Goal: Task Accomplishment & Management: Complete application form

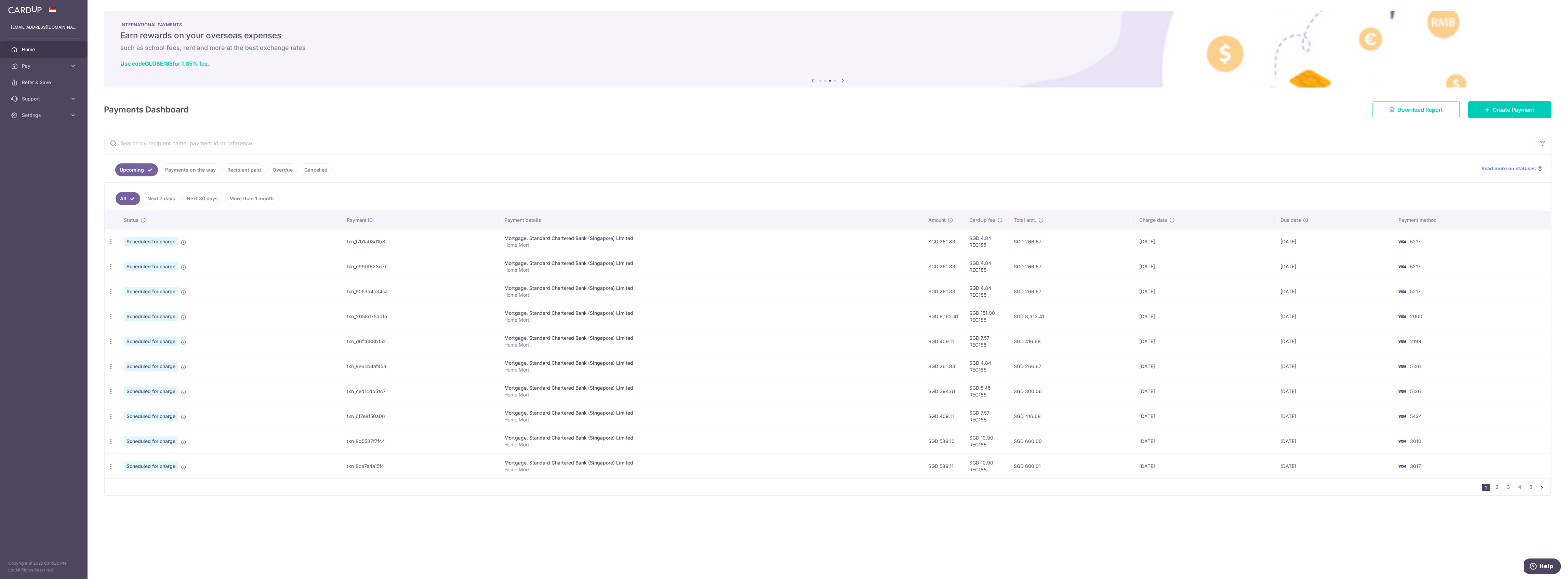
drag, startPoint x: 970, startPoint y: 319, endPoint x: 1247, endPoint y: 326, distance: 277.1
click at [1247, 326] on tr "Update payment Cancel payment Scheduled for charge txn_2058d75ddfa Mortgage. St…" at bounding box center [827, 316] width 1447 height 25
click at [1190, 323] on td "25/08/2025" at bounding box center [1205, 316] width 141 height 25
click at [1189, 320] on td "25/08/2025" at bounding box center [1205, 316] width 141 height 25
click at [1498, 489] on link "2" at bounding box center [1497, 487] width 8 height 8
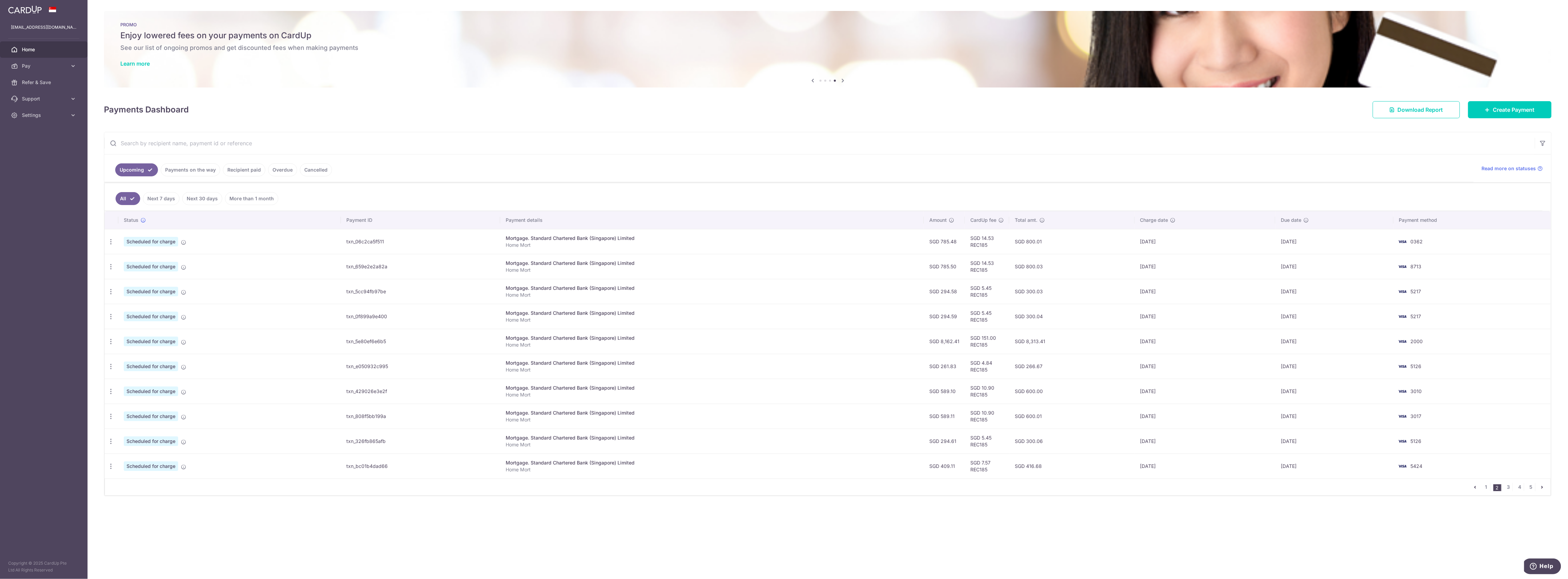
drag, startPoint x: 1012, startPoint y: 246, endPoint x: 1044, endPoint y: 340, distance: 99.3
click at [1044, 340] on tbody "Update payment Cancel payment Scheduled for charge txn_06c2ca5f511 Mortgage. St…" at bounding box center [827, 354] width 1447 height 250
click at [1044, 340] on td "SGD 8,313.41" at bounding box center [1072, 341] width 125 height 25
drag, startPoint x: 1070, startPoint y: 341, endPoint x: 1064, endPoint y: 342, distance: 6.1
click at [1064, 342] on td "SGD 8,313.41" at bounding box center [1072, 341] width 125 height 25
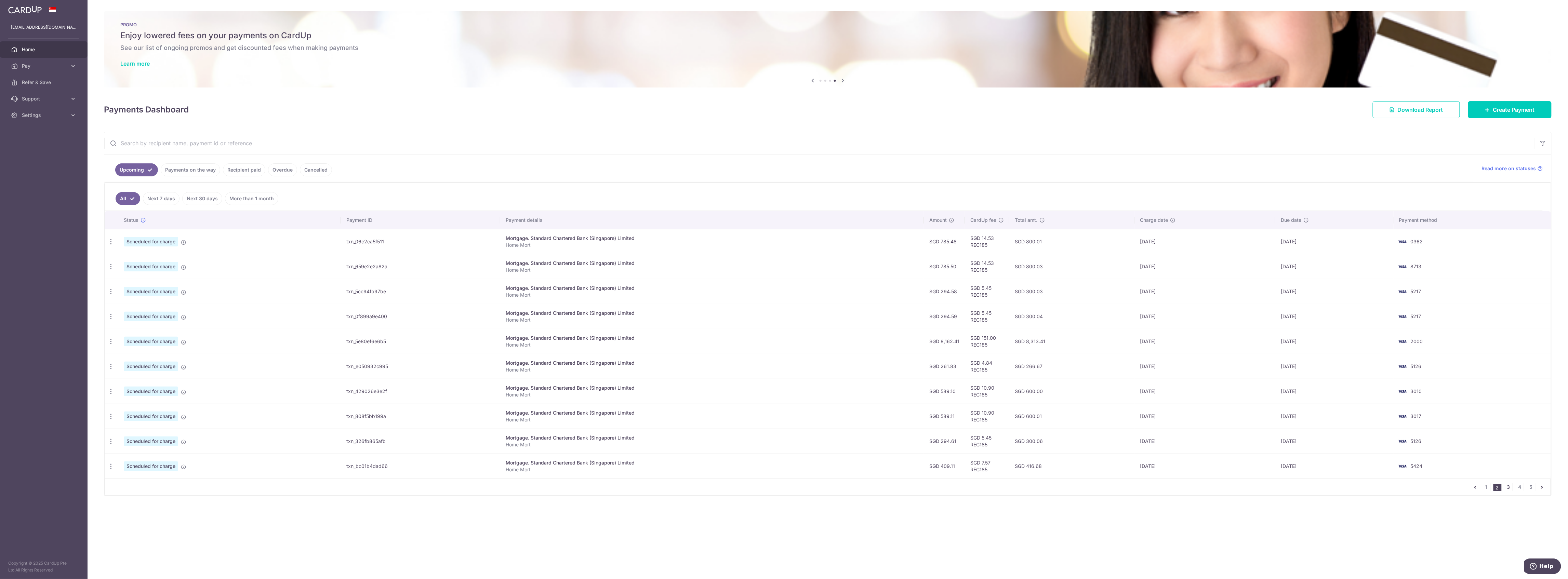
click at [1511, 489] on link "3" at bounding box center [1508, 487] width 8 height 8
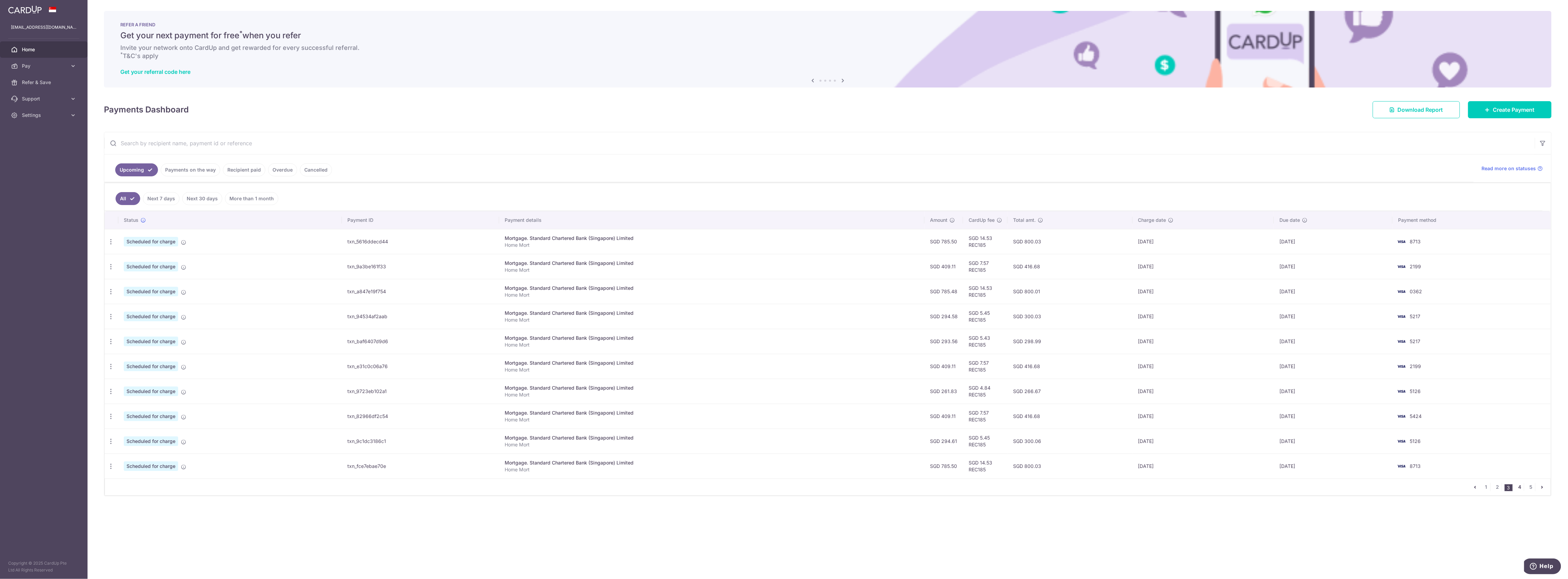
click at [1521, 487] on link "4" at bounding box center [1519, 487] width 8 height 8
click at [1529, 489] on link "5" at bounding box center [1531, 487] width 8 height 8
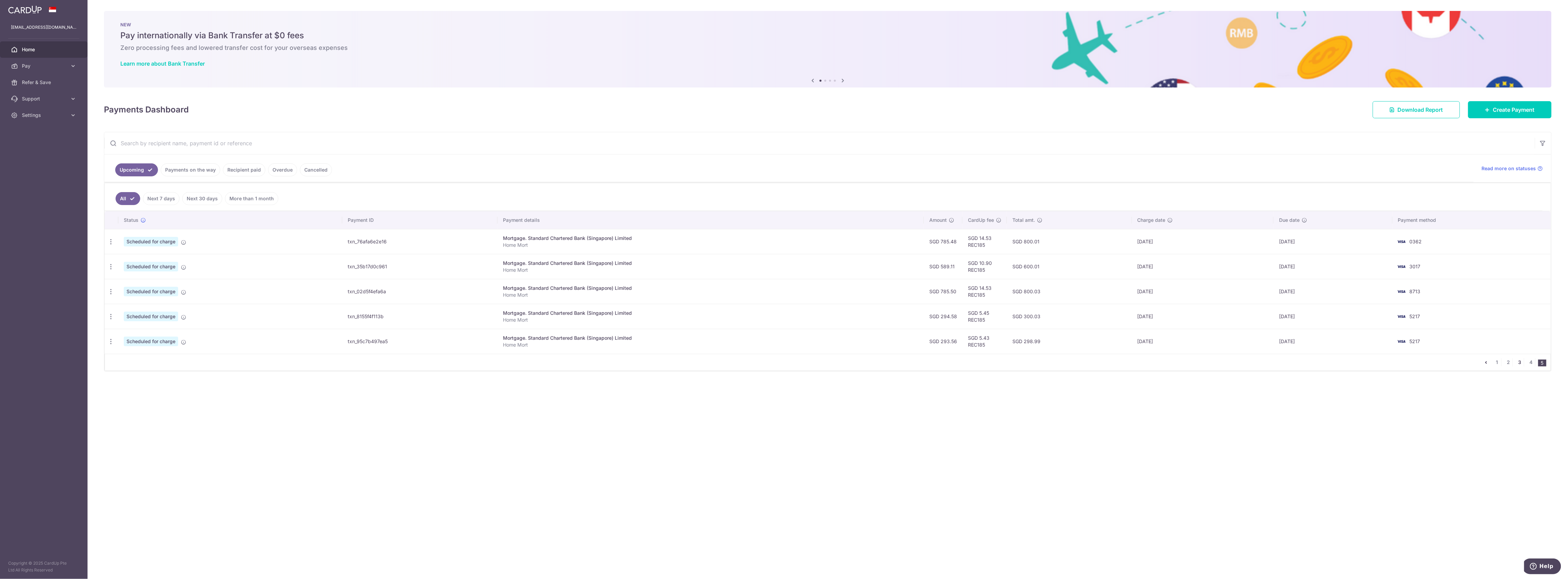
click at [1522, 364] on link "3" at bounding box center [1519, 362] width 8 height 8
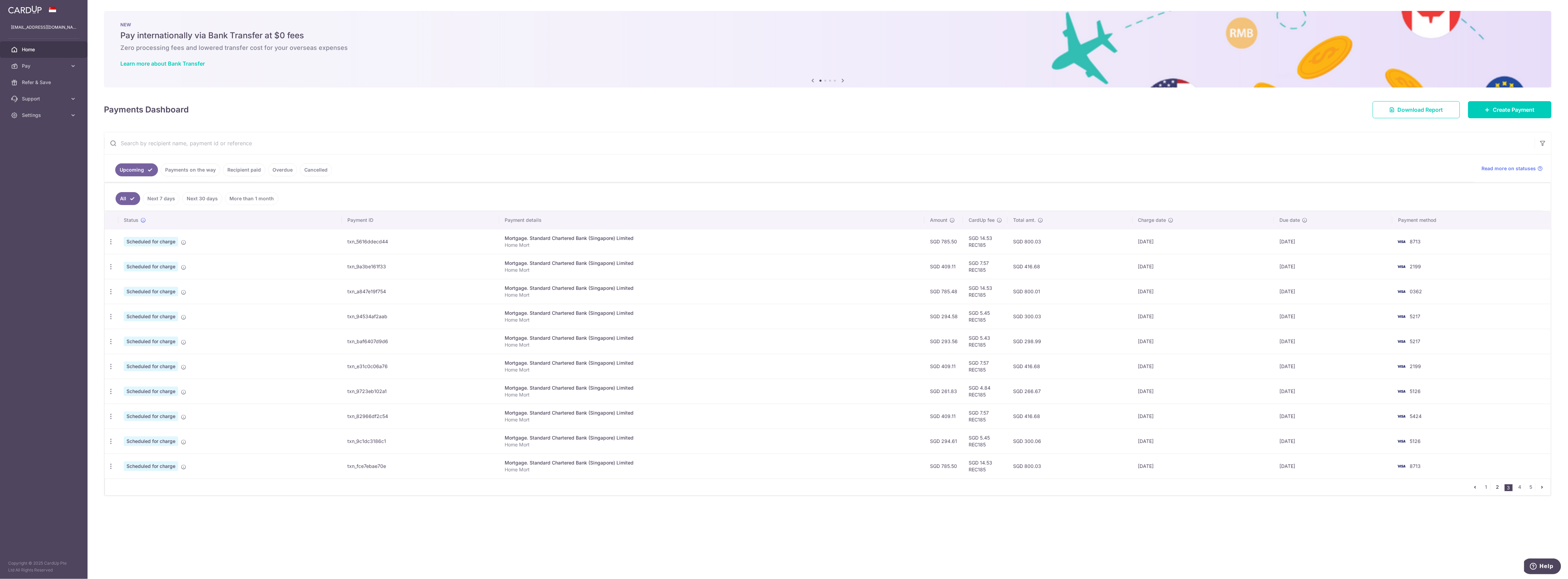
click at [1499, 491] on link "2" at bounding box center [1497, 487] width 8 height 8
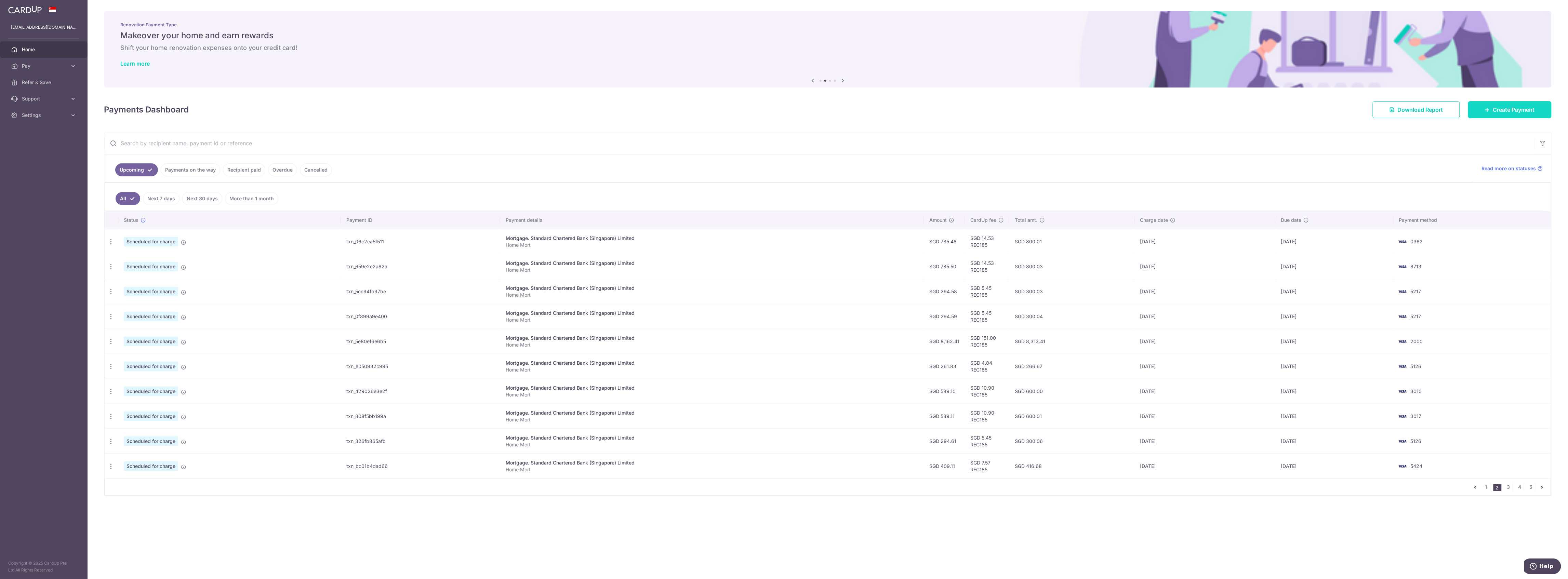
click at [1526, 112] on span "Create Payment" at bounding box center [1514, 110] width 42 height 8
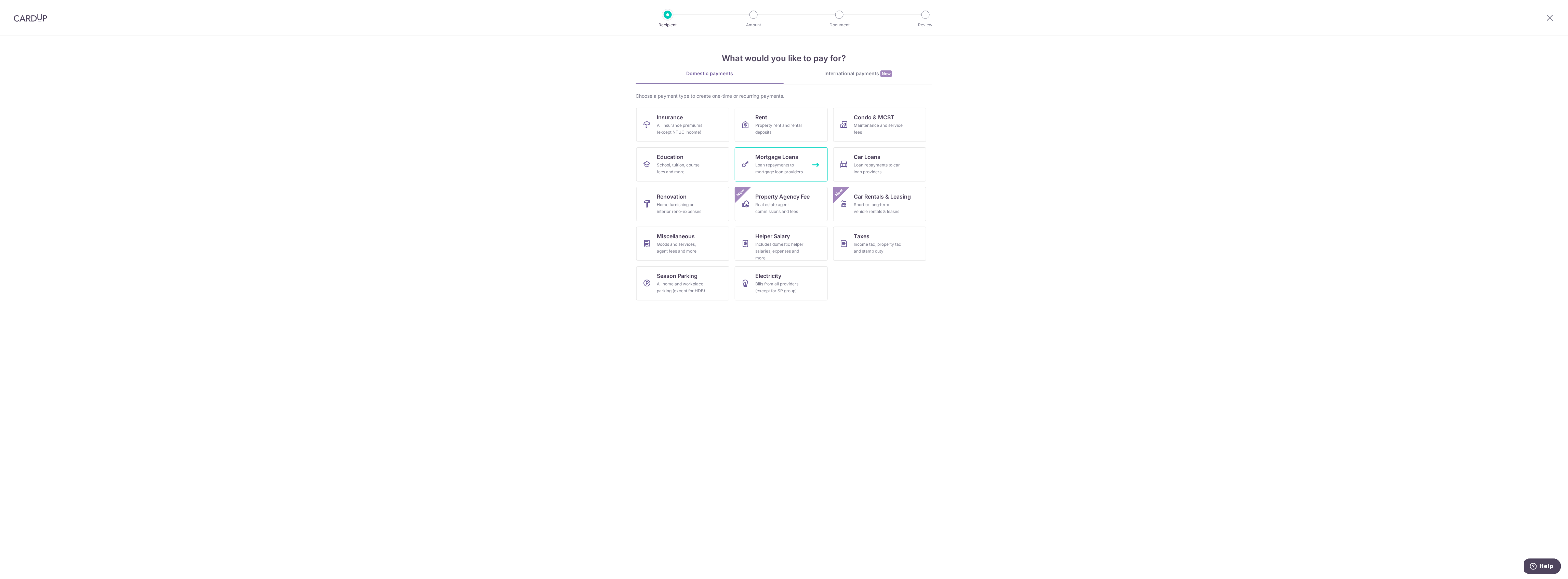
click at [780, 166] on div "Loan repayments to mortgage loan providers" at bounding box center [780, 168] width 49 height 14
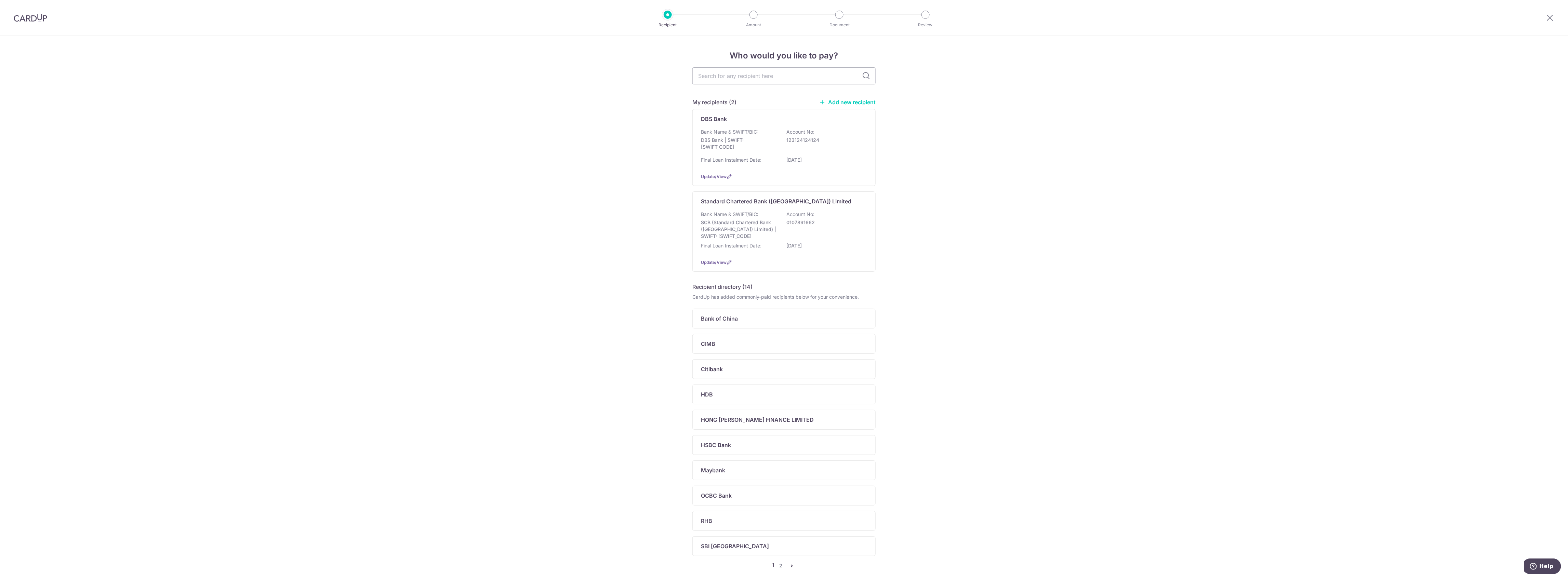
click at [766, 241] on div "Bank Name & SWIFT/BIC: SCB (Standard Chartered Bank (Singapore) Limited) | SWIF…" at bounding box center [784, 232] width 166 height 42
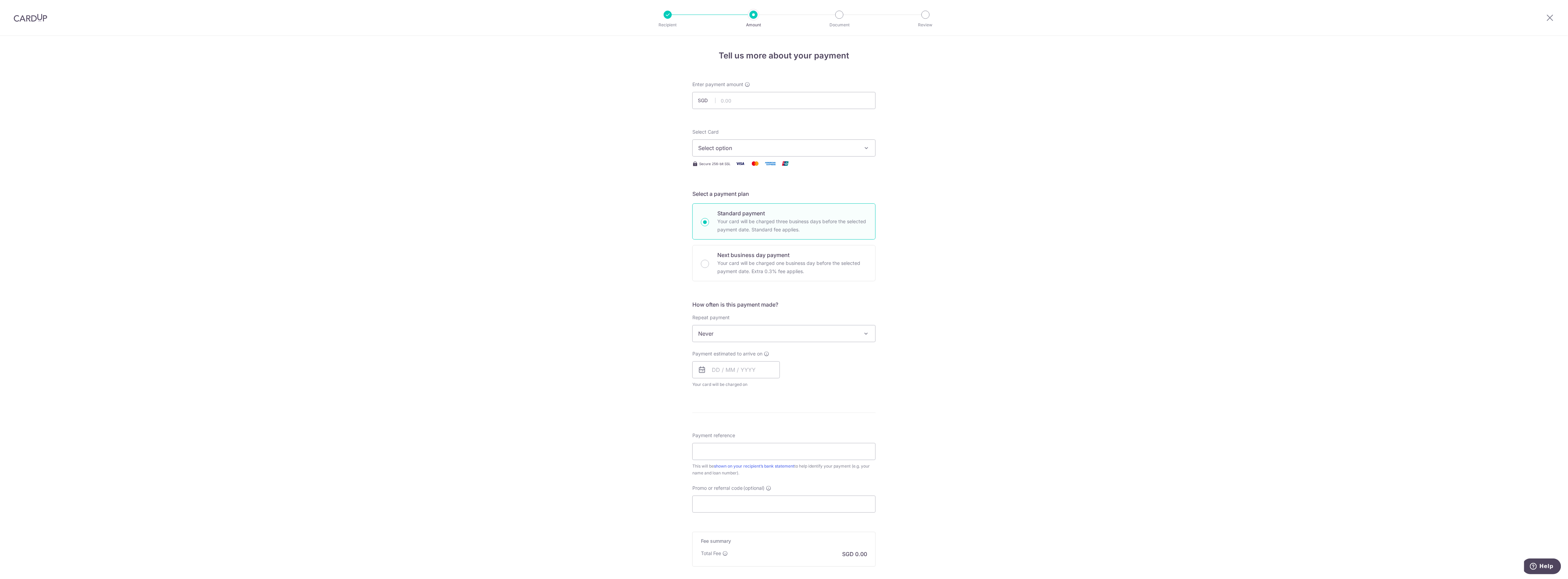
click at [709, 336] on span "Never" at bounding box center [783, 334] width 182 height 16
select select "3"
type input "01/04/2052"
click at [726, 375] on input "text" at bounding box center [736, 370] width 88 height 17
click at [621, 394] on div "Tell us more about your payment Enter payment amount SGD Select Card Select opt…" at bounding box center [784, 349] width 1568 height 626
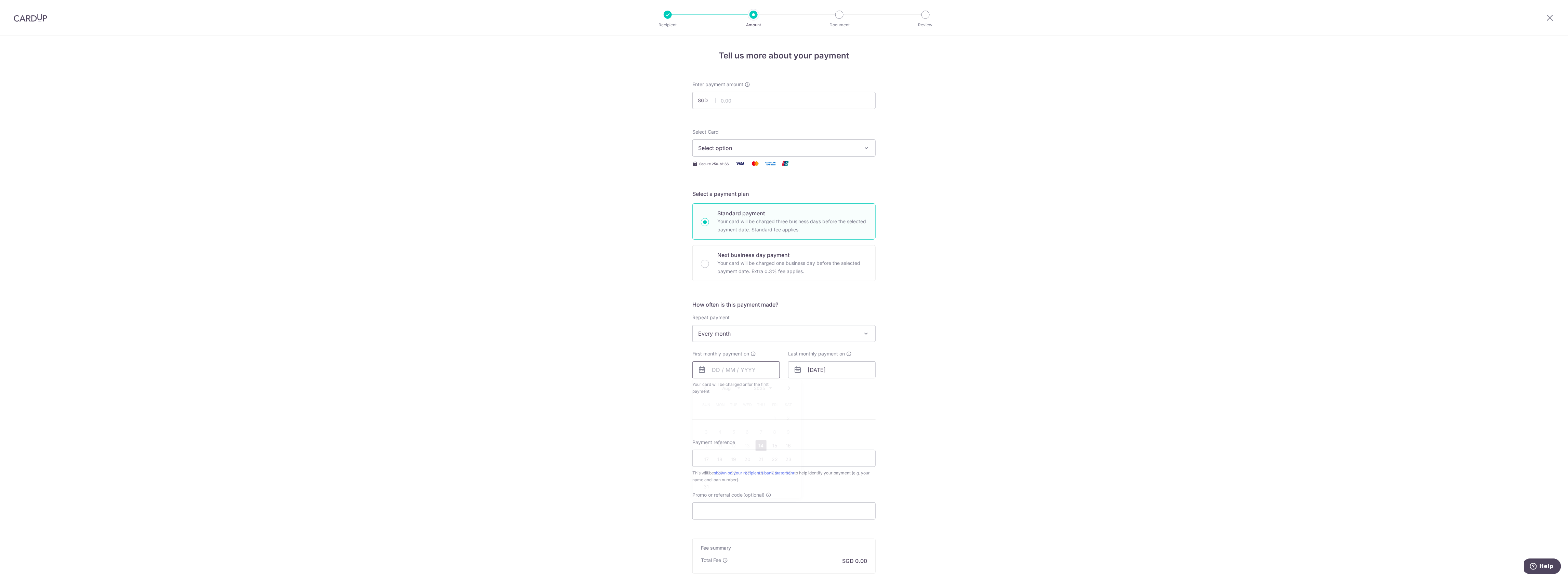
click at [722, 375] on input "text" at bounding box center [736, 370] width 88 height 17
click at [757, 445] on link "14" at bounding box center [761, 446] width 11 height 11
type input "[DATE]"
click at [824, 373] on input "01/04/2052" at bounding box center [831, 370] width 88 height 17
click at [824, 388] on select "Jan Feb Mar Apr May Jun Jul Aug Sep Oct Nov Dec" at bounding box center [827, 388] width 18 height 5
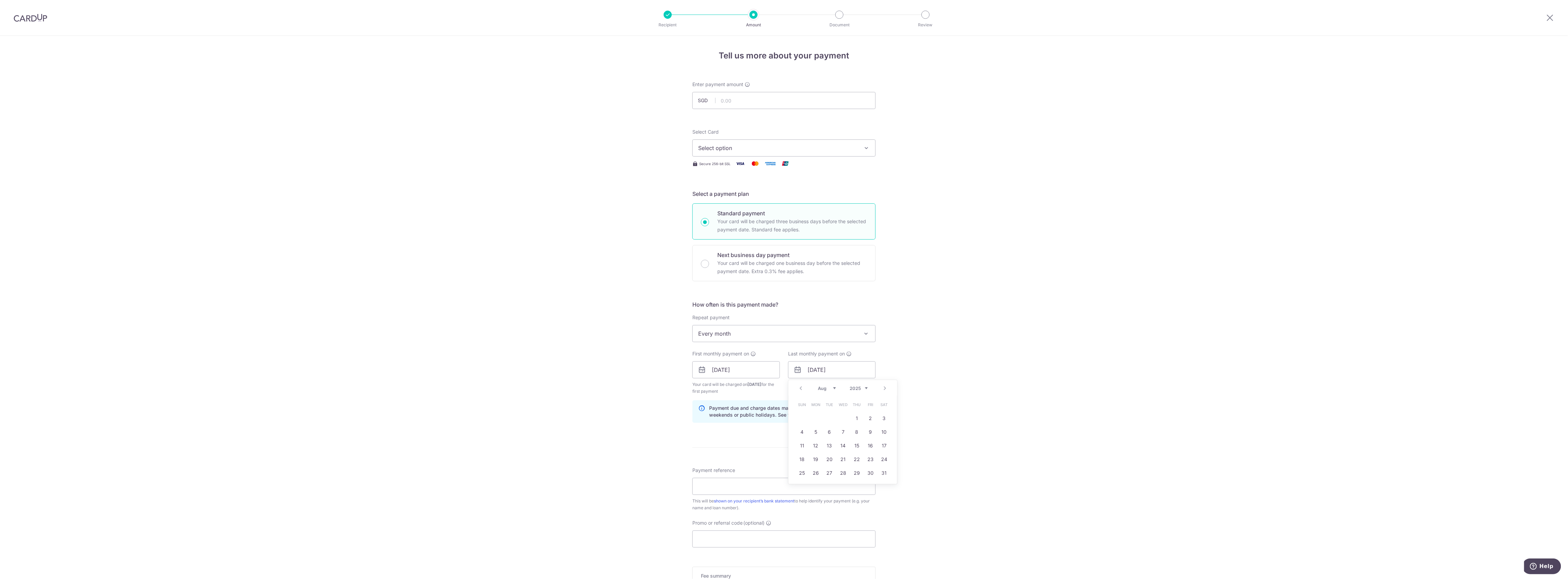
click at [863, 391] on select "2025 2026 2027 2028 2029 2030 2031 2032 2033 2034 2035" at bounding box center [859, 388] width 18 height 5
click at [857, 388] on select "2025 2026 2027 2028 2029 2030 2031 2032 2033 2034 2035" at bounding box center [859, 388] width 18 height 5
click at [828, 385] on div "Prev Next Aug Sep Oct Nov Dec 2025 2026 2027 2028 2029 2030 2031 2032 2033 2034…" at bounding box center [843, 388] width 109 height 16
click at [827, 387] on select "Aug Sep Oct Nov Dec" at bounding box center [827, 388] width 18 height 5
click at [838, 474] on link "31" at bounding box center [843, 473] width 11 height 11
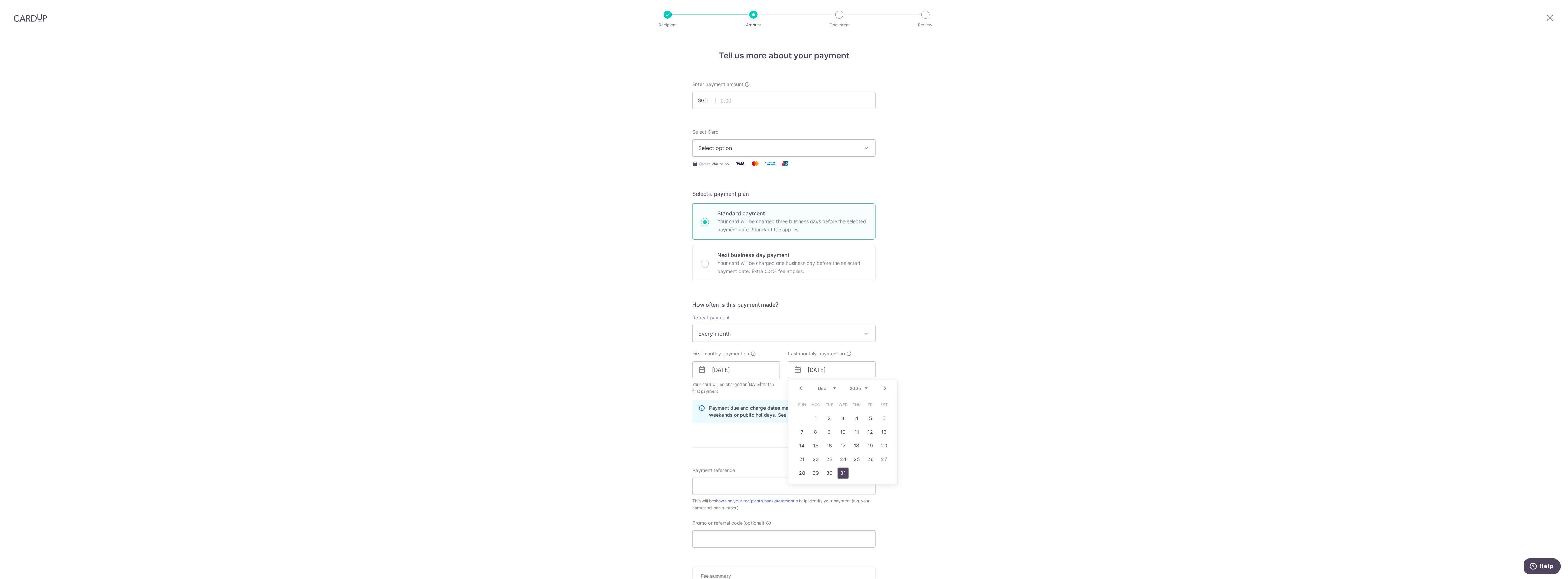
type input "31/12/2025"
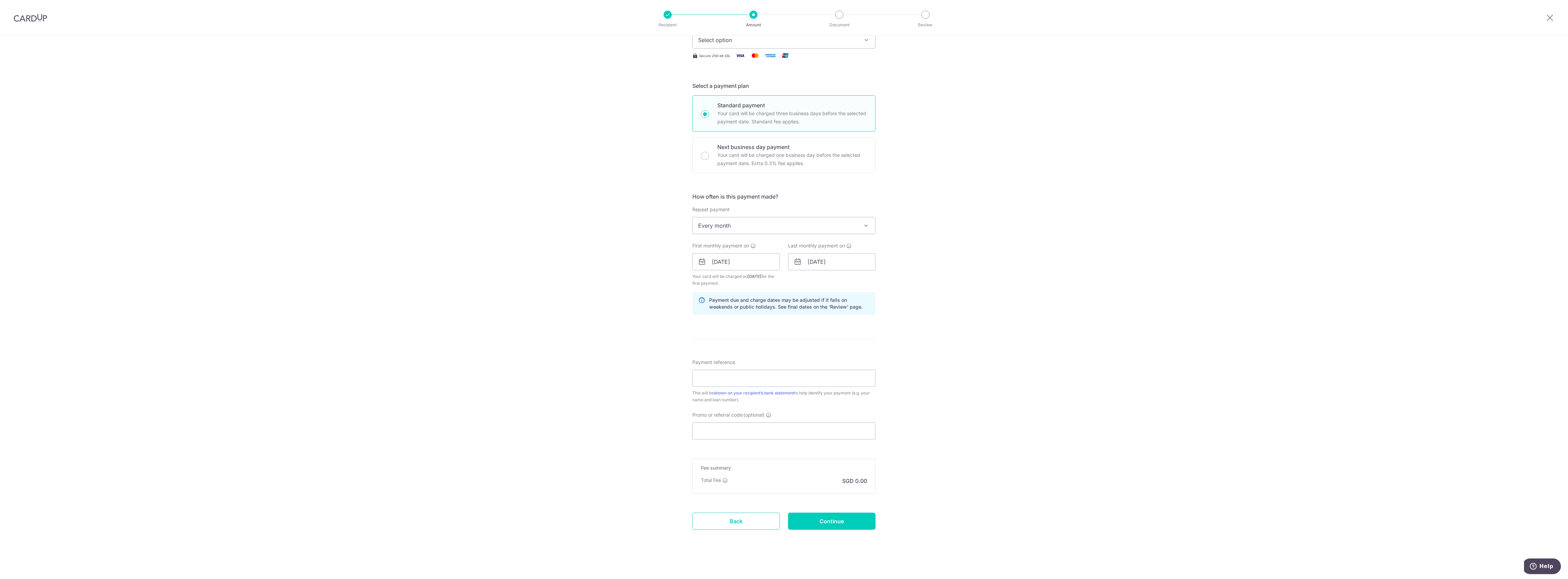
scroll to position [111, 0]
click at [743, 378] on input "Payment reference" at bounding box center [784, 376] width 183 height 17
type input "Home Mort"
click at [814, 269] on div "Last monthly payment on 31/12/2025 Prev Next Aug Sep Oct Nov Dec 2025 2026 2027…" at bounding box center [832, 262] width 96 height 44
click at [820, 258] on input "31/12/2025" at bounding box center [831, 260] width 88 height 17
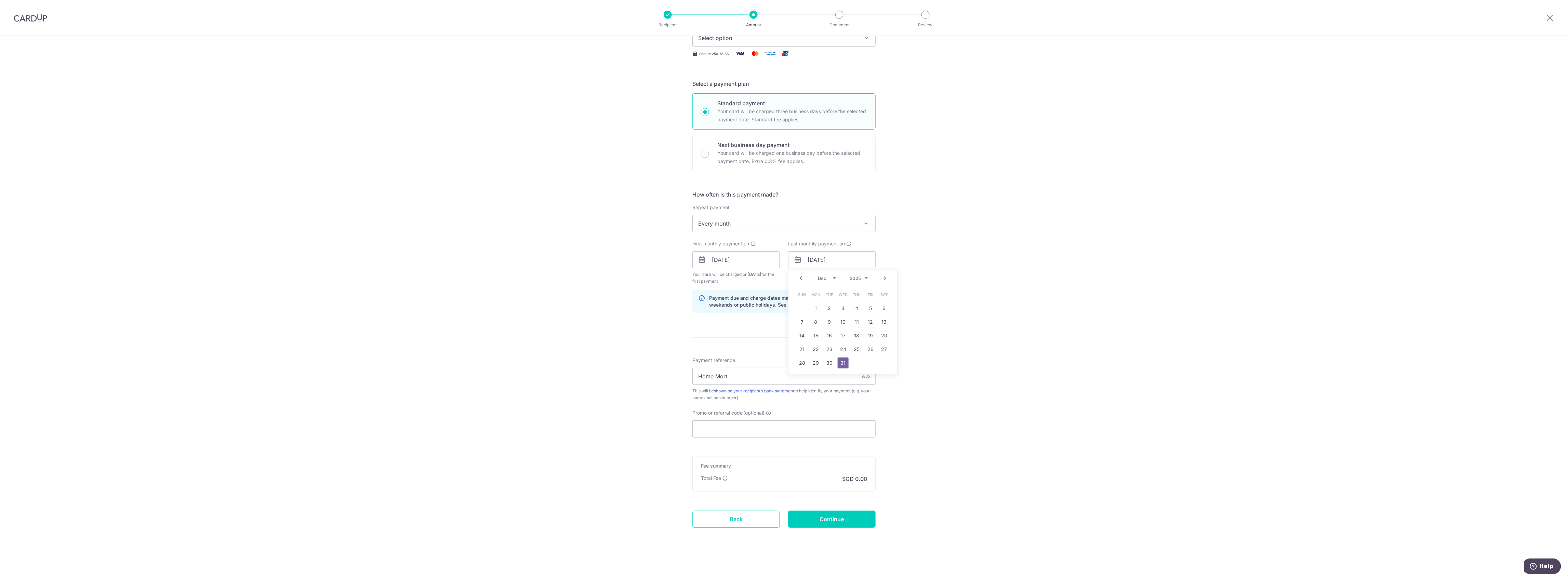
click at [798, 278] on link "Prev" at bounding box center [801, 278] width 8 height 8
click at [870, 365] on link "31" at bounding box center [870, 363] width 11 height 11
type input "31/10/2025"
click at [702, 428] on input "Promo or referral code (optional)" at bounding box center [784, 429] width 183 height 17
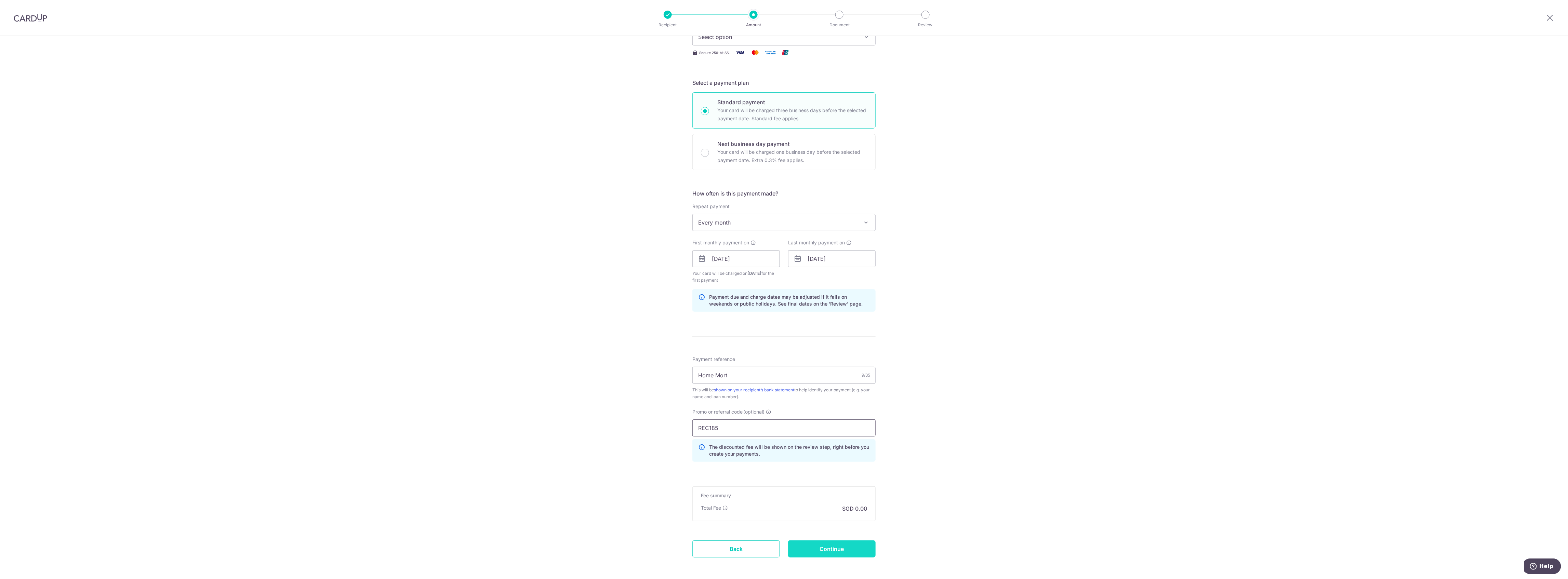
type input "REC185"
click at [795, 550] on input "Continue" at bounding box center [831, 549] width 88 height 17
type input "Create Schedule"
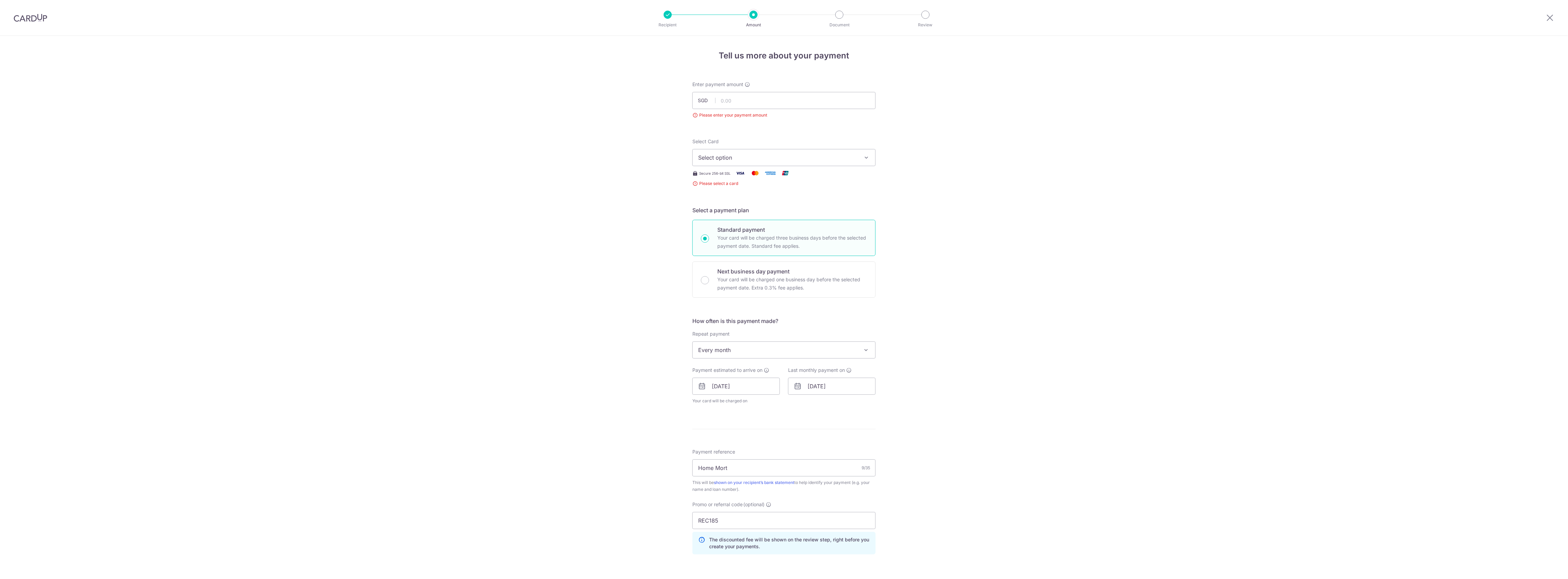
scroll to position [76, 0]
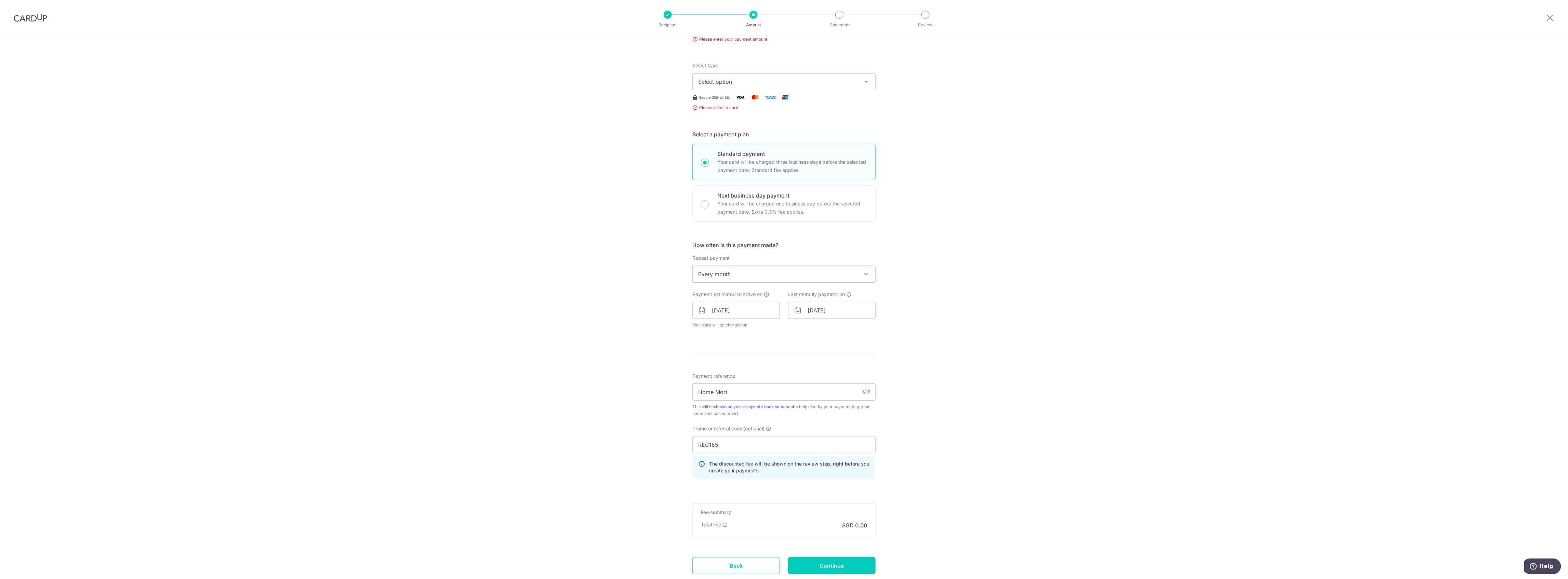
click at [723, 80] on span "Select option" at bounding box center [778, 82] width 160 height 8
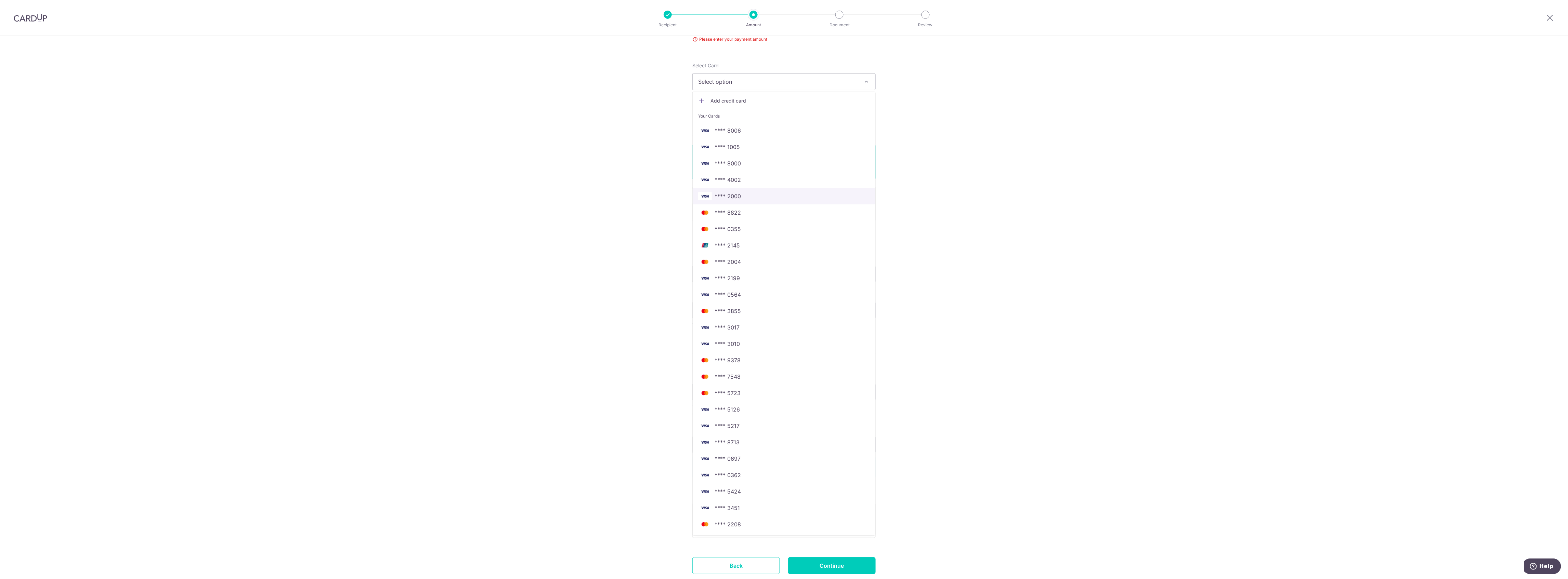
click at [720, 195] on span "**** 2000" at bounding box center [728, 196] width 27 height 8
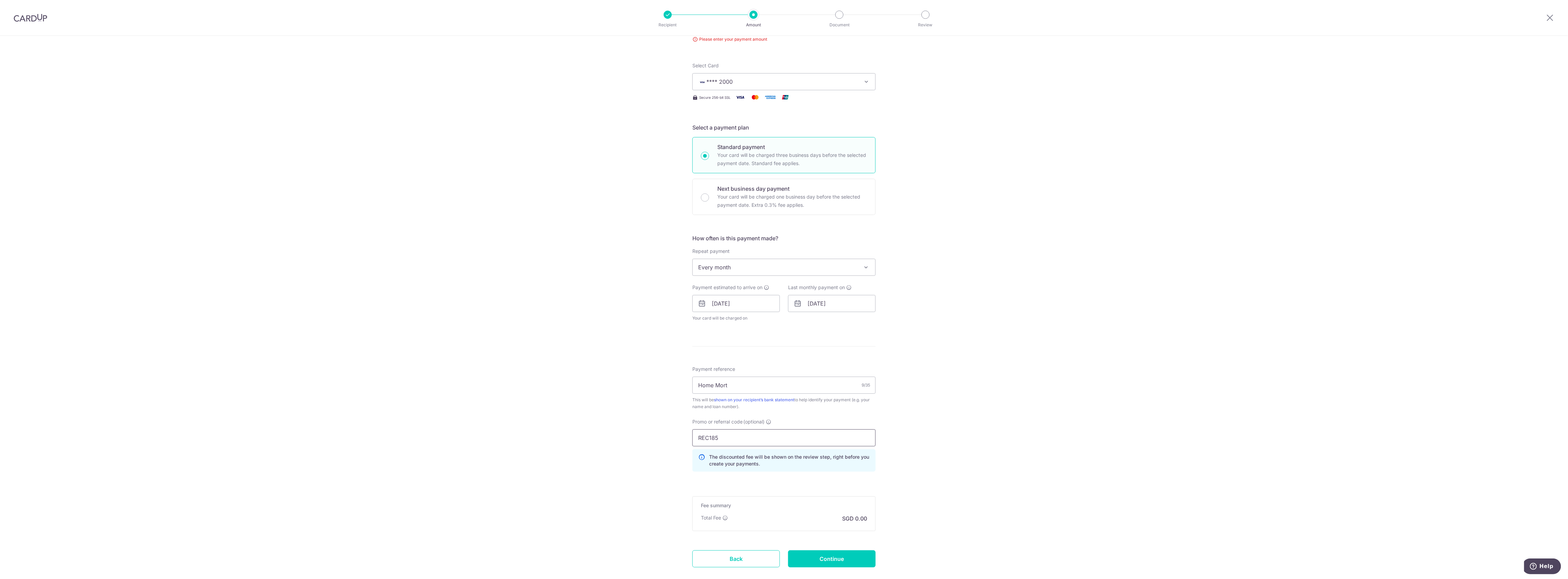
click at [719, 437] on input "REC185" at bounding box center [784, 438] width 183 height 17
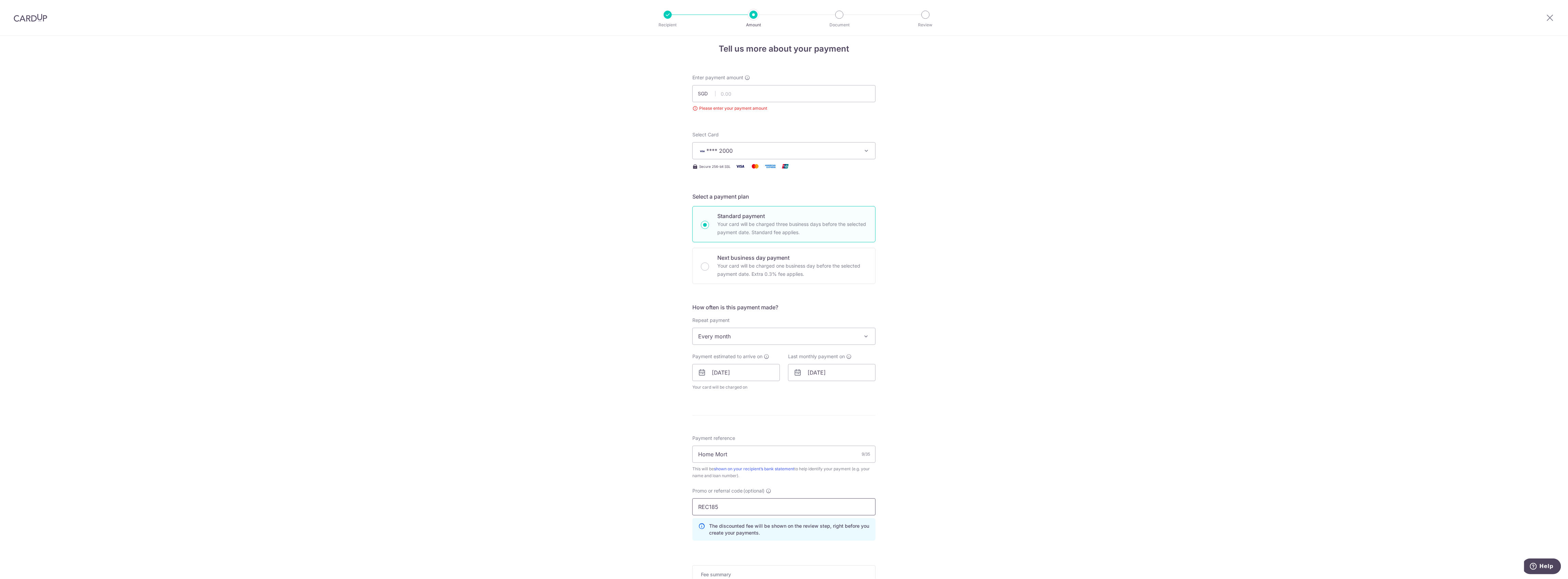
scroll to position [0, 0]
click at [742, 101] on input "text" at bounding box center [784, 101] width 183 height 17
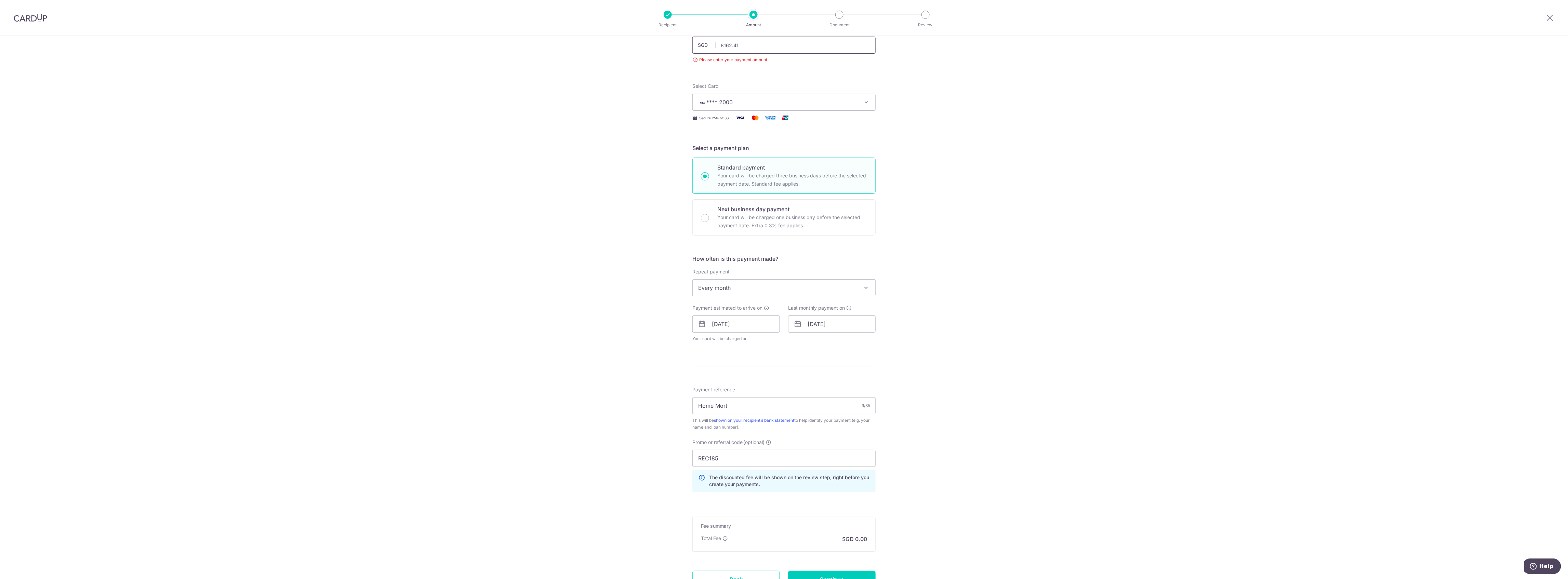
scroll to position [117, 0]
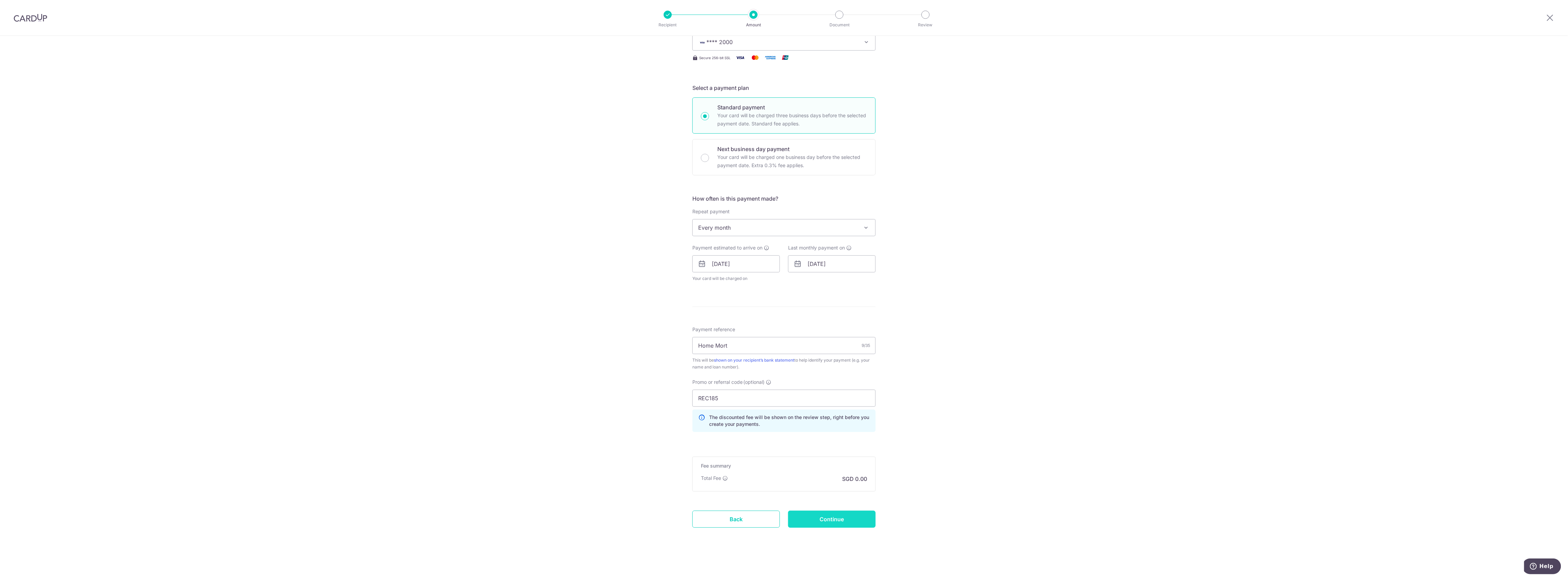
click at [823, 517] on input "Continue" at bounding box center [831, 519] width 88 height 17
type input "8,162.41"
type input "Create Schedule"
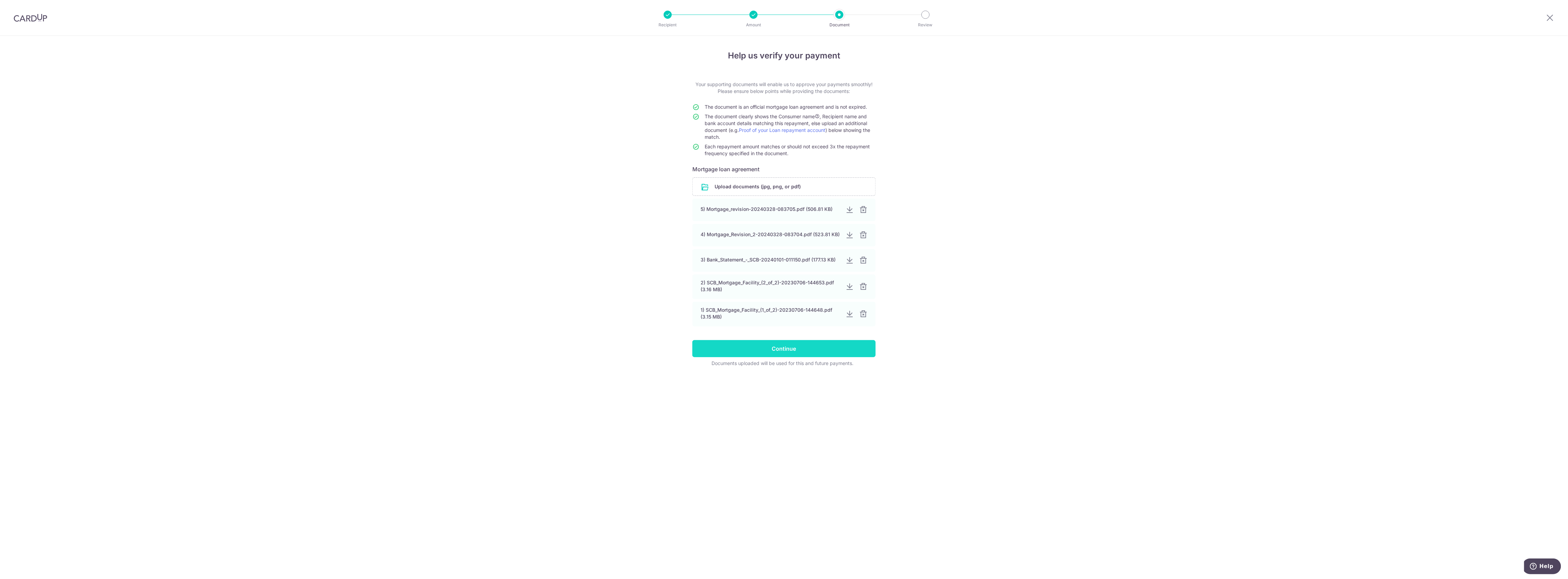
click at [742, 345] on input "Continue" at bounding box center [784, 349] width 183 height 17
